Goal: Information Seeking & Learning: Learn about a topic

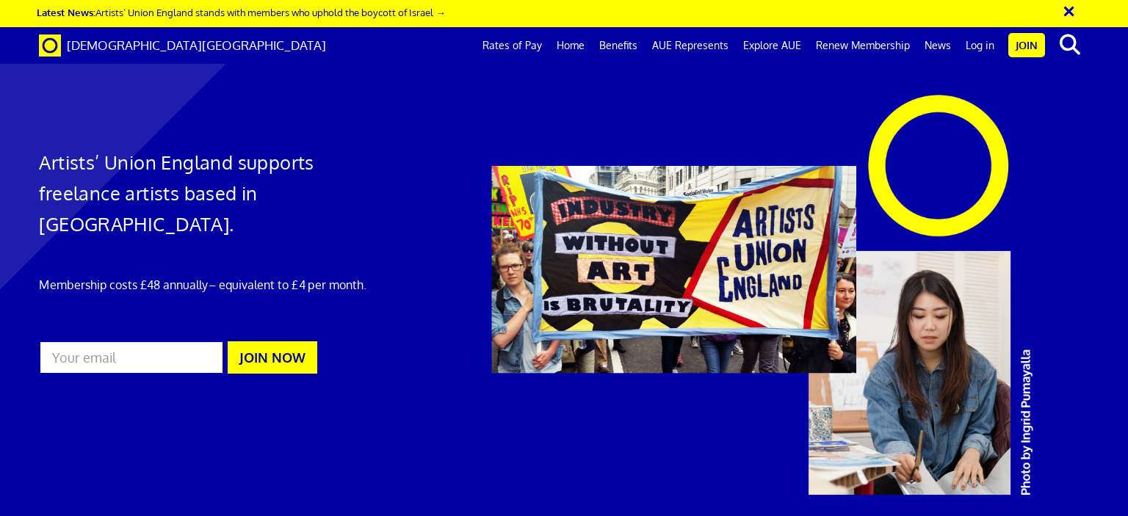
scroll to position [0, 11]
click at [516, 52] on link "Rates of Pay" at bounding box center [512, 45] width 74 height 37
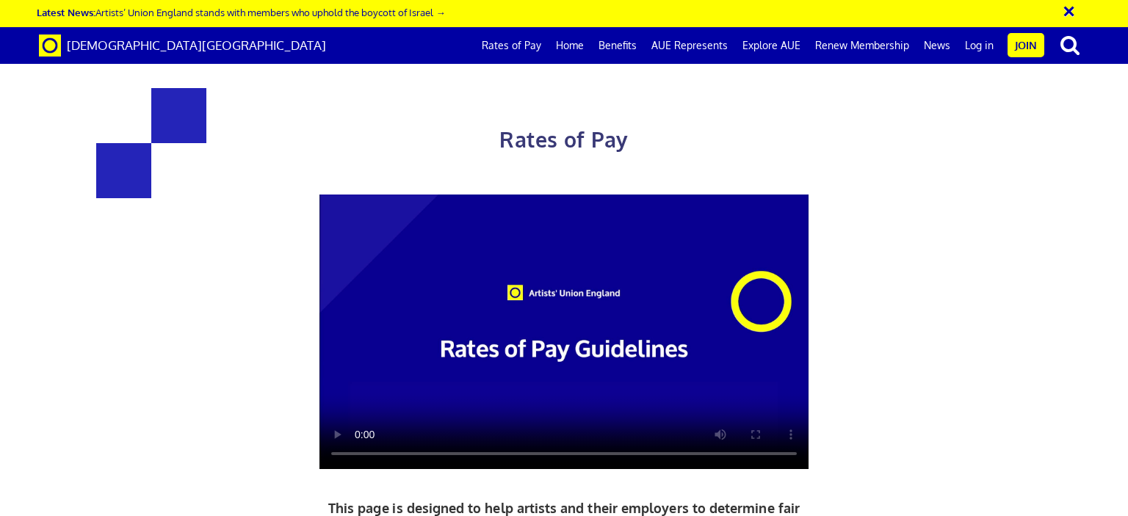
scroll to position [0, 11]
click at [987, 322] on div "Rates of Pay This page is designed to help artists and their employers to deter…" at bounding box center [564, 388] width 1150 height 746
click at [526, 388] on video at bounding box center [564, 332] width 489 height 275
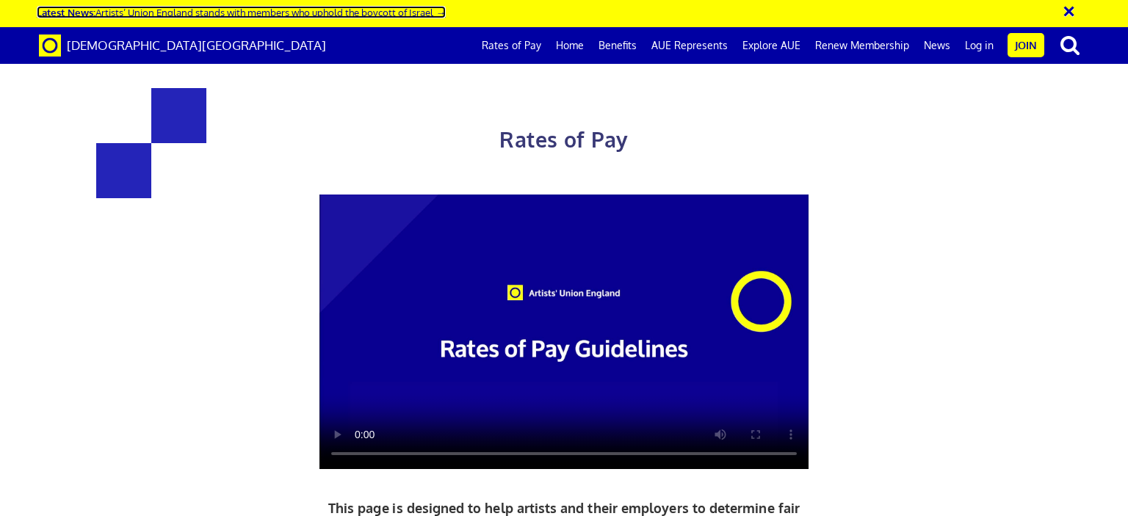
click at [192, 14] on link "Latest News: Artists’ Union England stands with members who uphold the boycott …" at bounding box center [241, 12] width 408 height 12
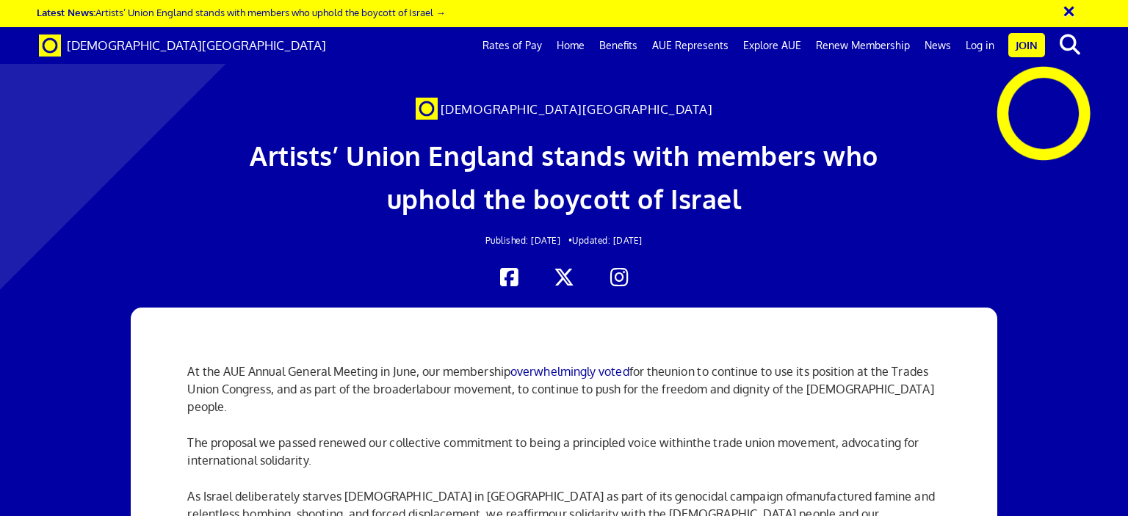
scroll to position [1689, 0]
